Goal: Task Accomplishment & Management: Manage account settings

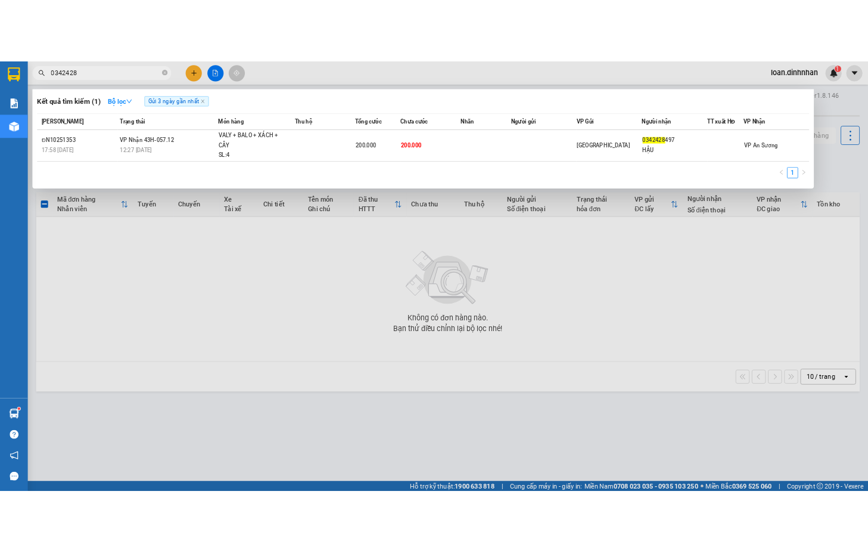
scroll to position [17, 0]
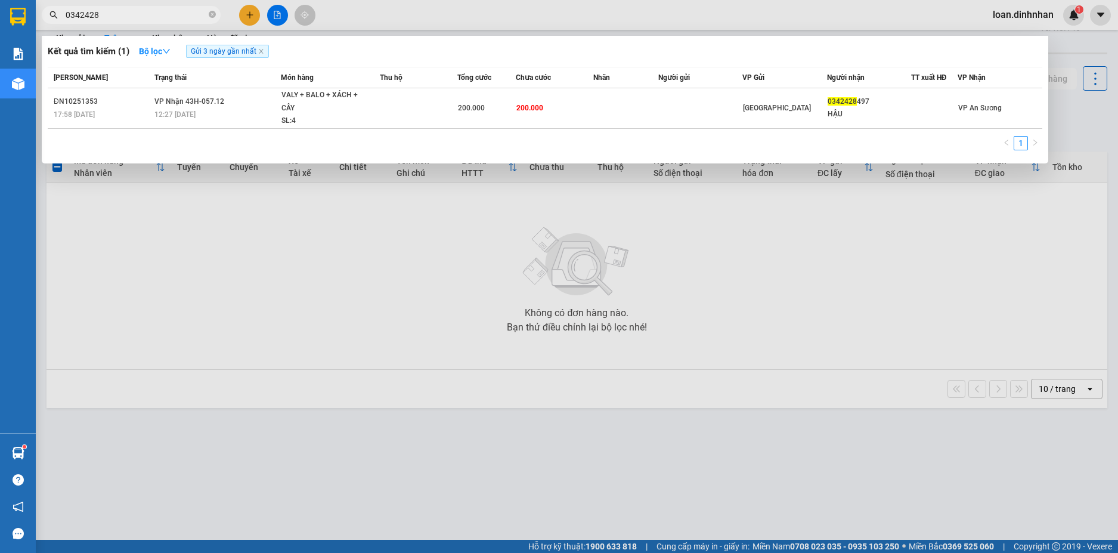
type input "0342428"
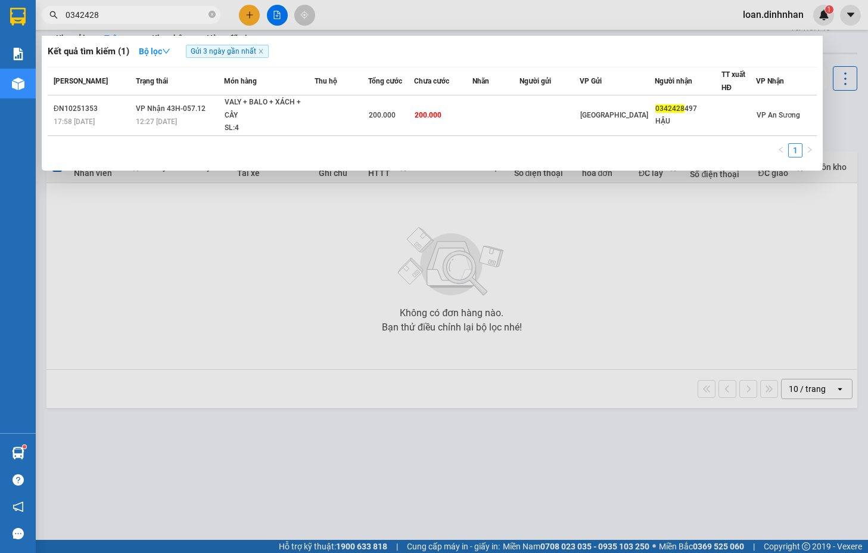
click at [744, 289] on div at bounding box center [434, 276] width 868 height 553
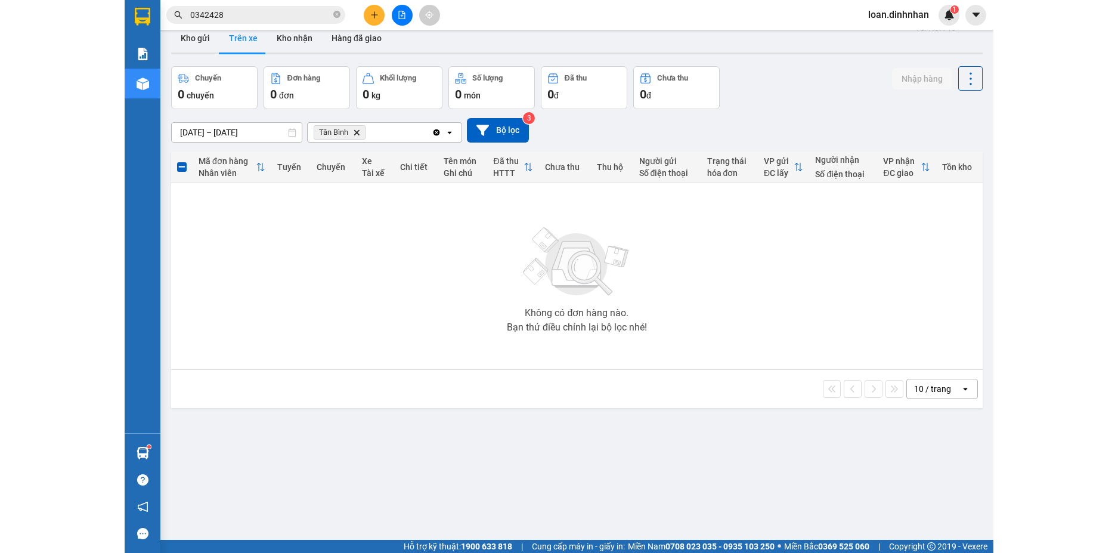
scroll to position [55, 0]
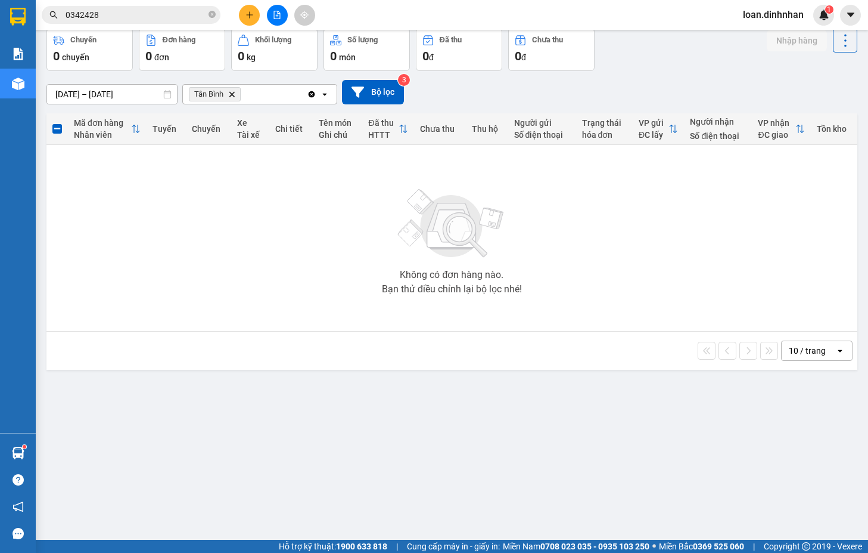
click at [716, 207] on div "Không có đơn hàng nào. Bạn thử điều chỉnh lại bộ lọc nhé!" at bounding box center [451, 237] width 799 height 179
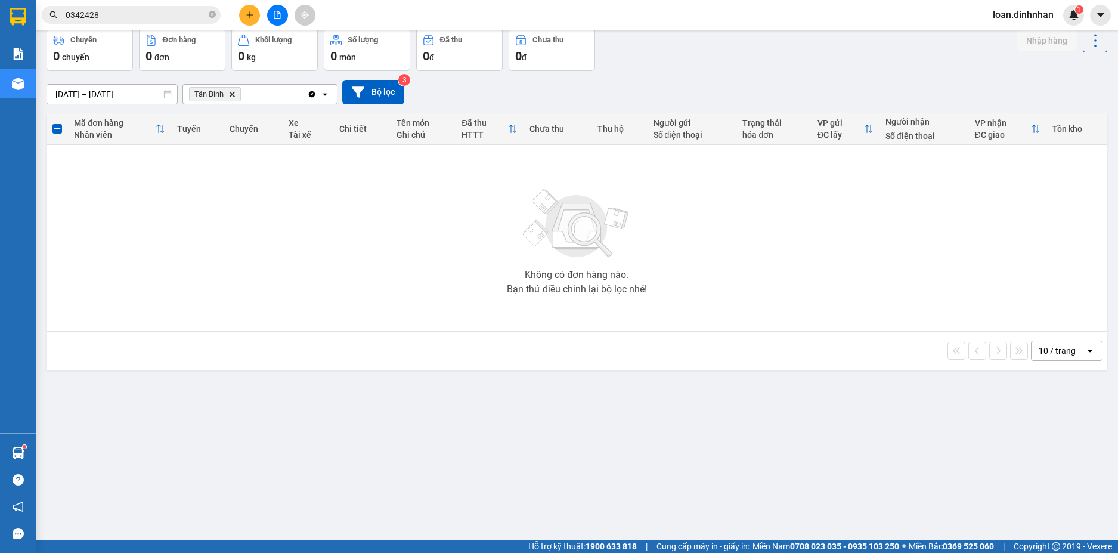
scroll to position [0, 0]
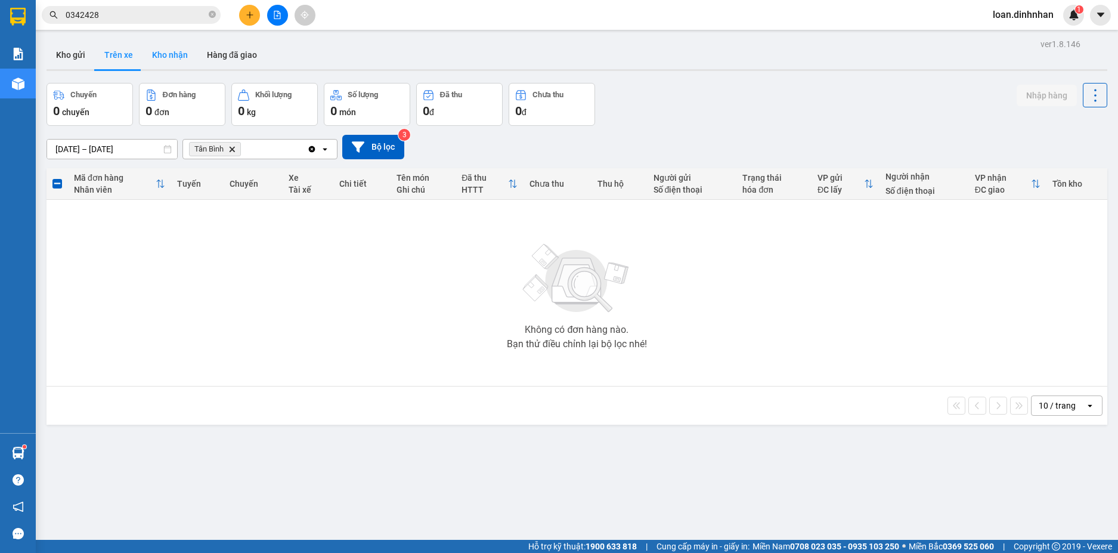
click at [156, 57] on button "Kho nhận" at bounding box center [169, 55] width 55 height 29
type input "[DATE] – [DATE]"
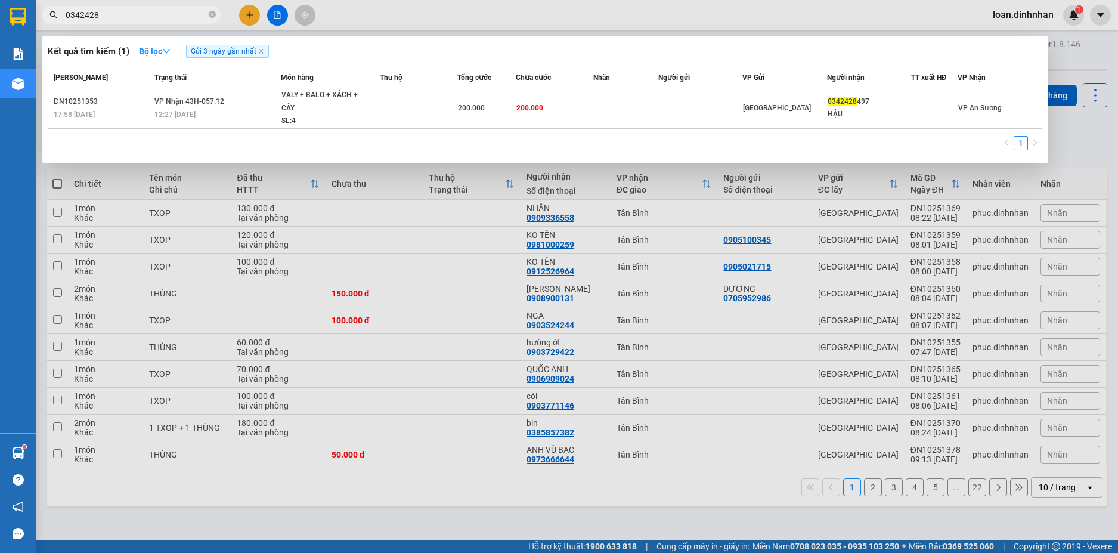
drag, startPoint x: 145, startPoint y: 10, endPoint x: 181, endPoint y: 14, distance: 35.9
click at [147, 10] on input "0342428" at bounding box center [136, 14] width 141 height 13
click at [213, 13] on icon "close-circle" at bounding box center [212, 14] width 7 height 7
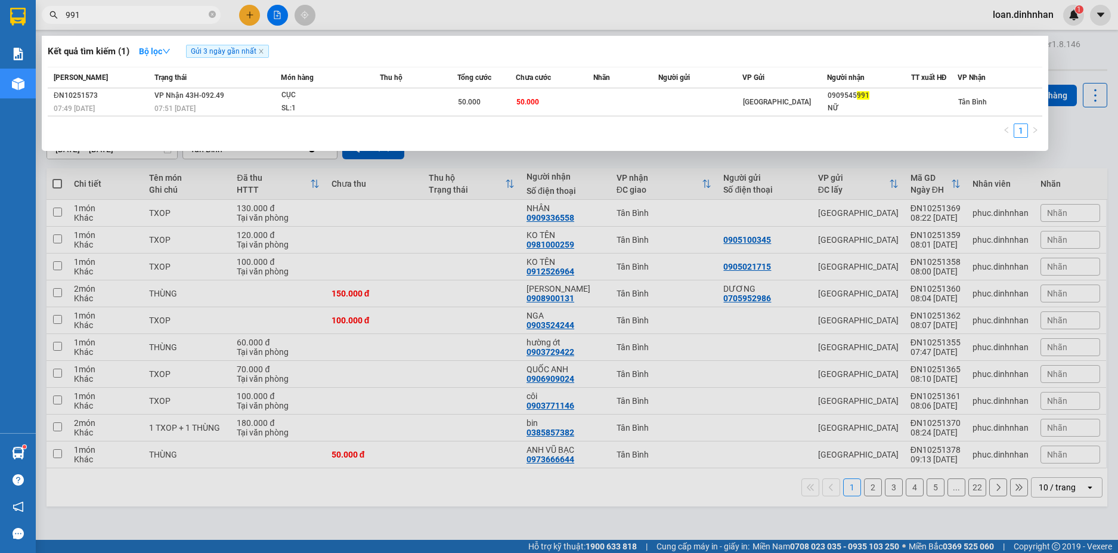
type input "991"
click at [215, 13] on icon "close-circle" at bounding box center [212, 14] width 7 height 7
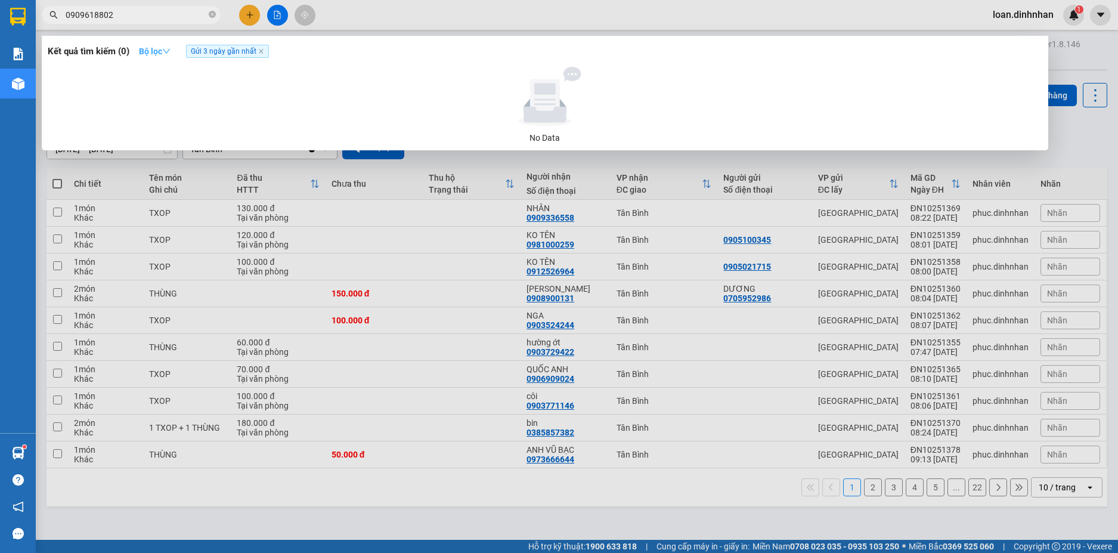
type input "0909618802"
click at [170, 47] on icon "down" at bounding box center [166, 51] width 8 height 8
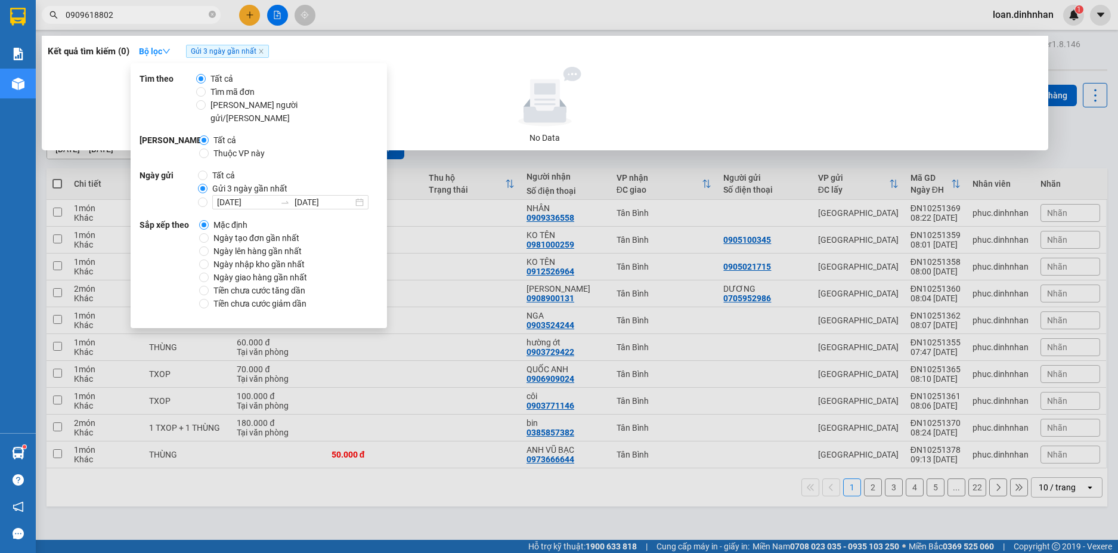
click at [209, 169] on span "Tất cả" at bounding box center [223, 175] width 32 height 13
click at [207, 170] on input "Tất cả" at bounding box center [203, 175] width 10 height 10
radio input "true"
radio input "false"
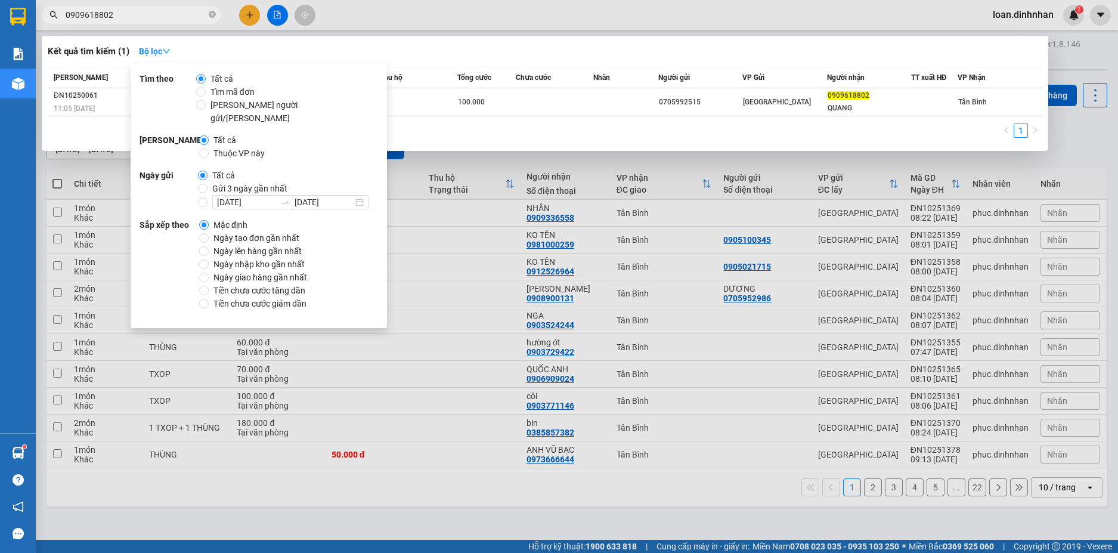
click at [142, 15] on input "0909618802" at bounding box center [136, 14] width 141 height 13
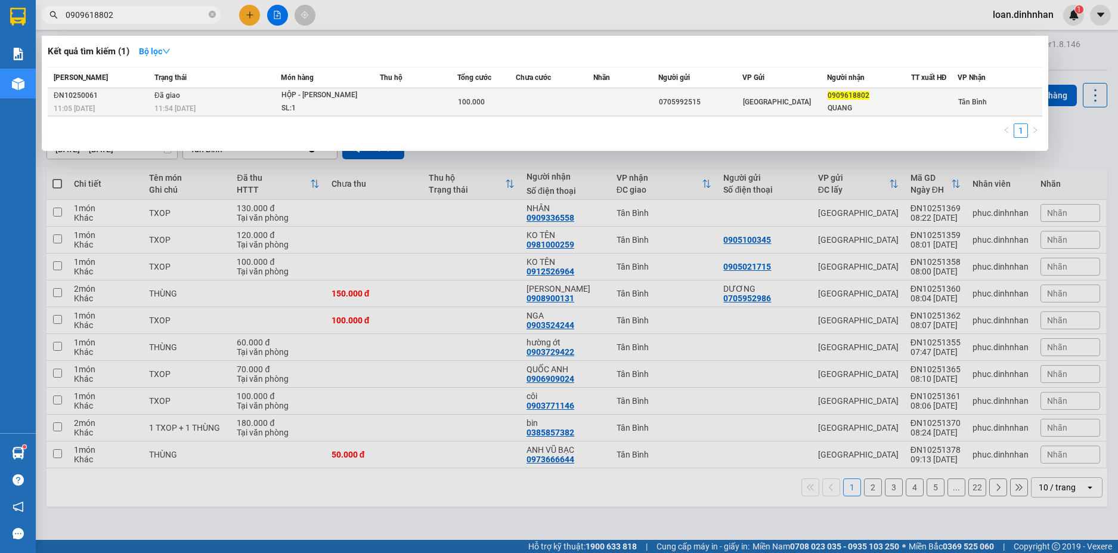
click at [319, 104] on div "SL: 1" at bounding box center [325, 108] width 89 height 13
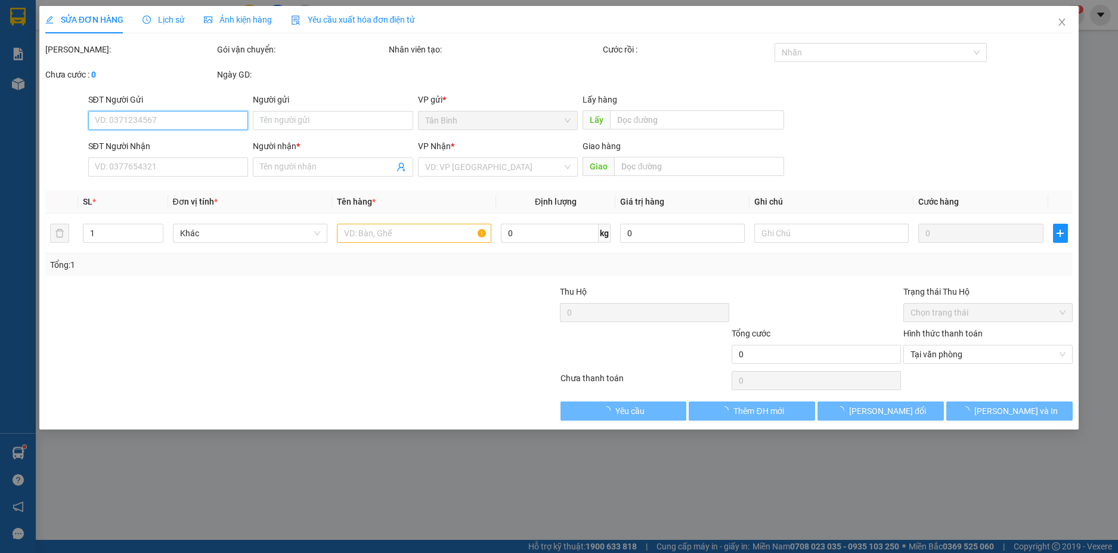
type input "0705992515"
type input "0909618802"
type input "QUANG"
type input "100.000"
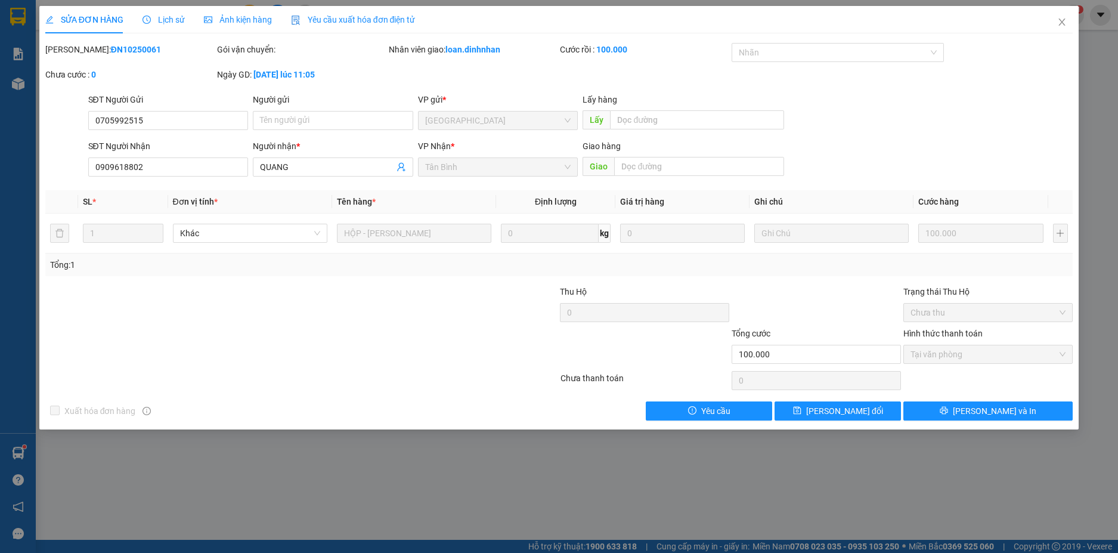
click at [147, 18] on icon "clock-circle" at bounding box center [146, 19] width 8 height 8
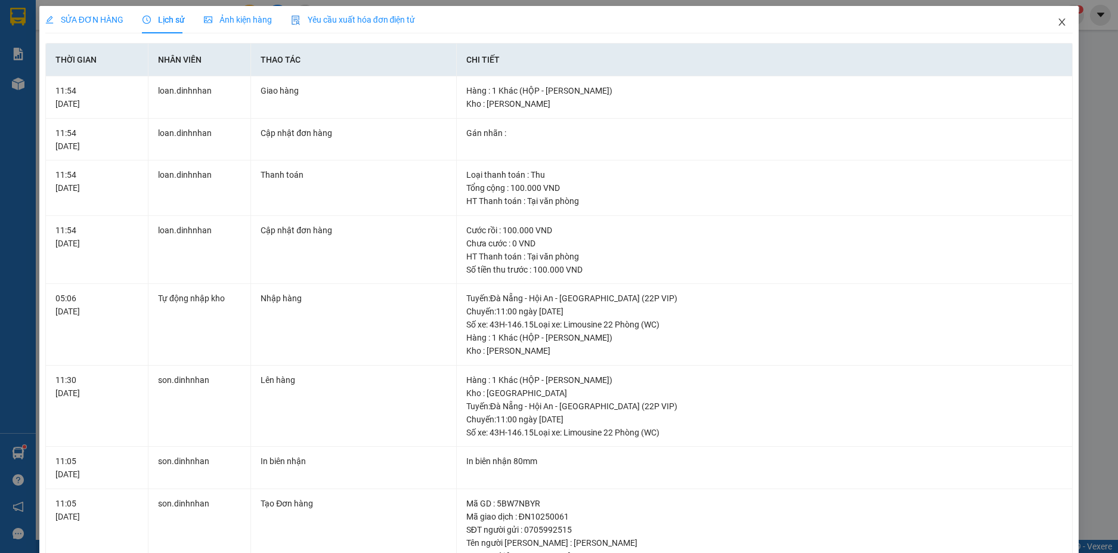
click at [1057, 24] on icon "close" at bounding box center [1062, 22] width 10 height 10
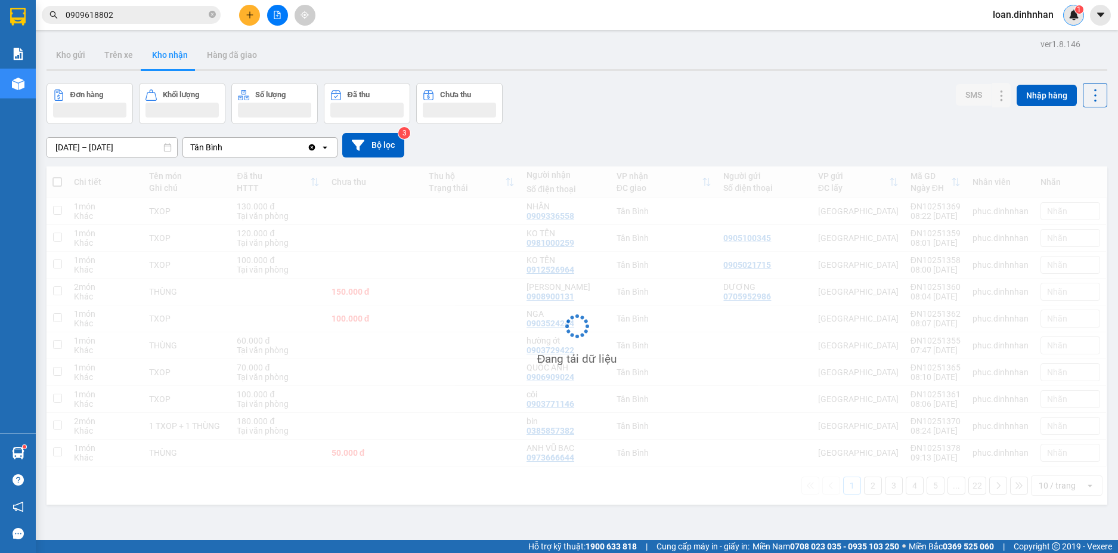
click at [1066, 15] on div "1" at bounding box center [1073, 15] width 21 height 21
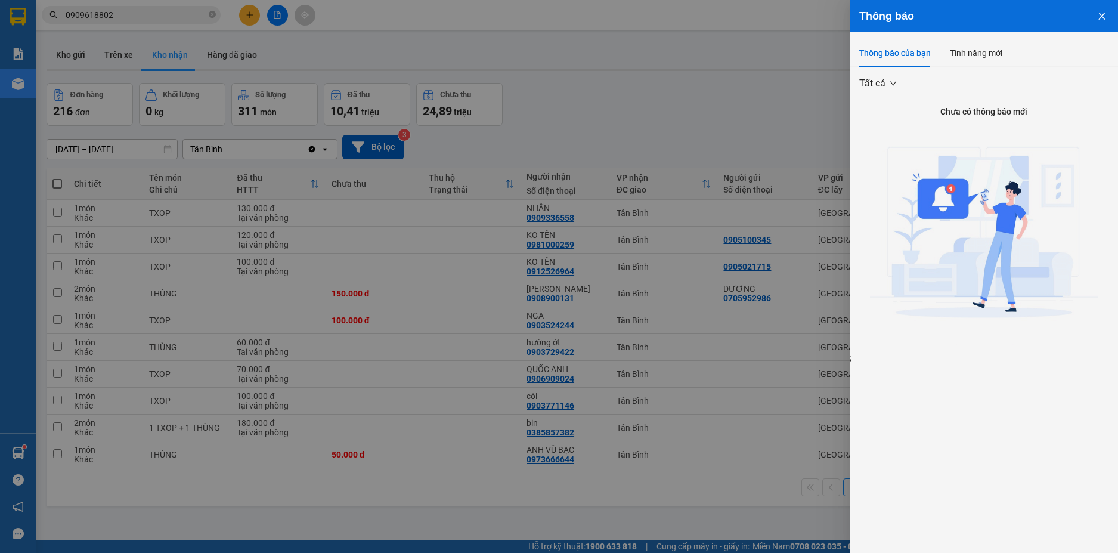
click at [685, 54] on div at bounding box center [559, 276] width 1118 height 553
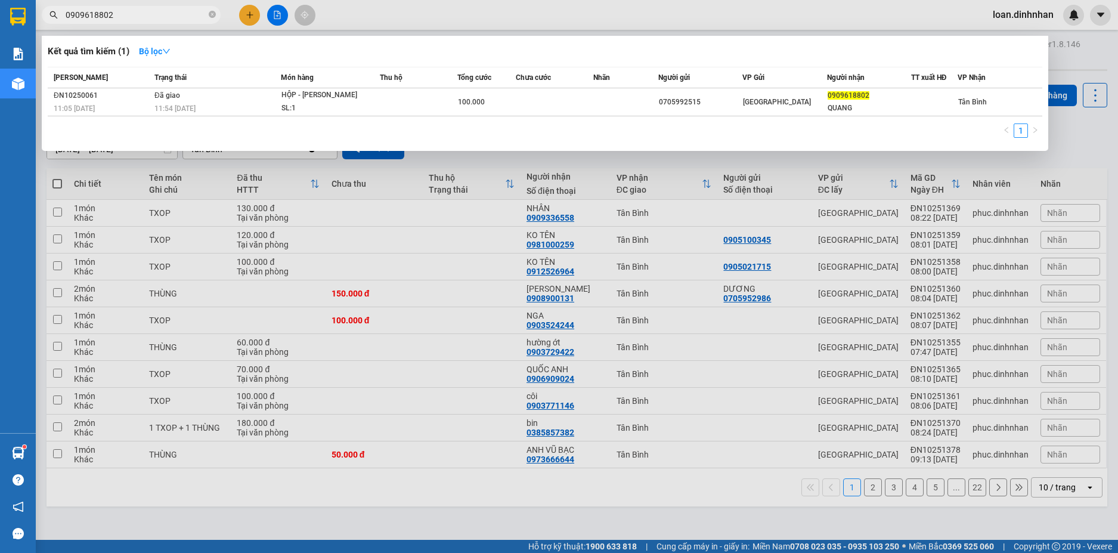
click at [188, 15] on input "0909618802" at bounding box center [136, 14] width 141 height 13
click at [210, 14] on icon "close-circle" at bounding box center [212, 14] width 7 height 7
